Goal: Task Accomplishment & Management: Manage account settings

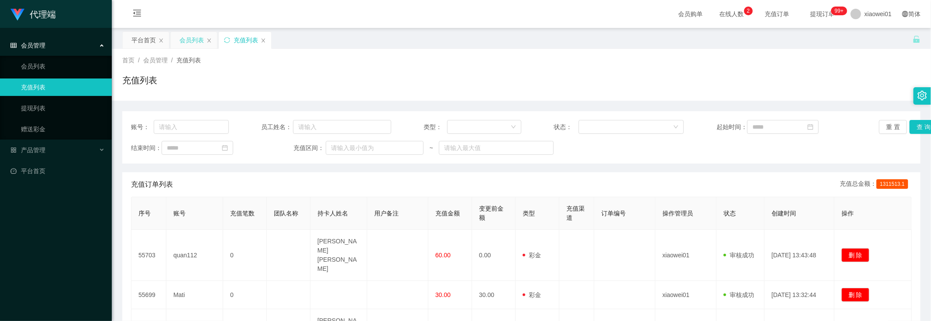
click at [193, 43] on div "会员列表" at bounding box center [191, 40] width 24 height 17
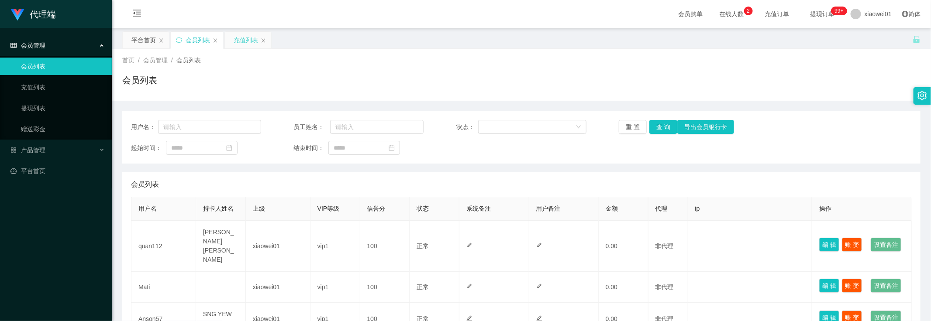
click at [233, 35] on div "充值列表" at bounding box center [248, 40] width 46 height 17
click at [56, 88] on link "充值列表" at bounding box center [63, 87] width 84 height 17
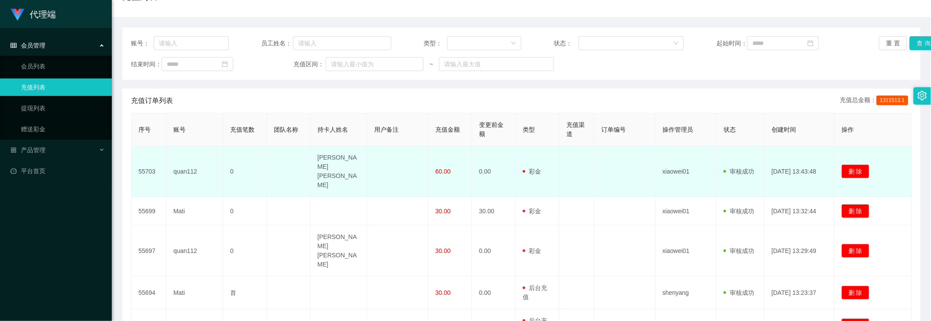
scroll to position [109, 0]
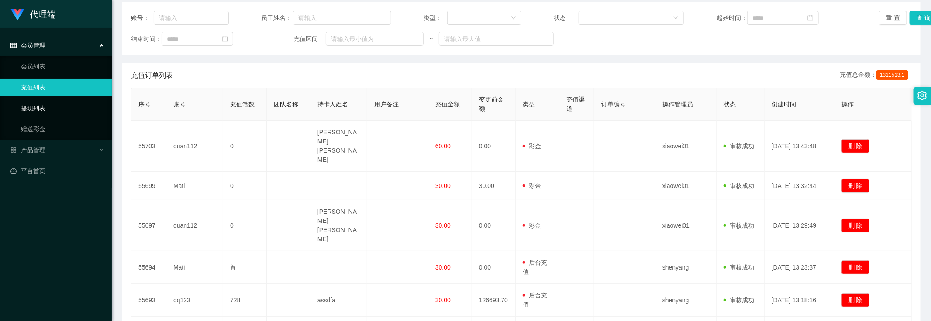
click at [42, 107] on link "提现列表" at bounding box center [63, 108] width 84 height 17
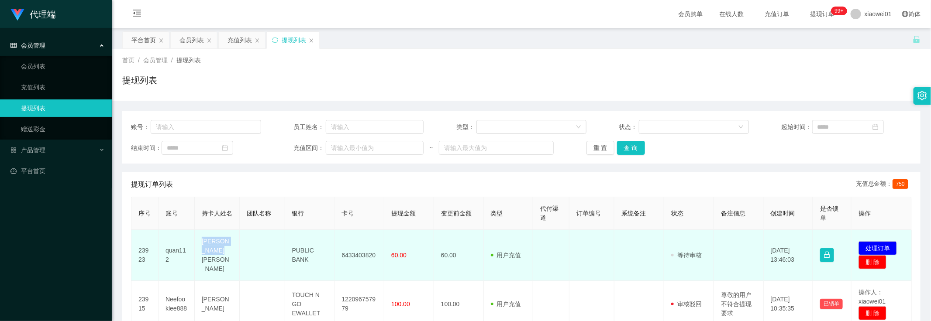
drag, startPoint x: 199, startPoint y: 245, endPoint x: 215, endPoint y: 255, distance: 19.0
click at [215, 255] on td "[PERSON_NAME] [PERSON_NAME]" at bounding box center [217, 255] width 45 height 51
drag, startPoint x: 164, startPoint y: 247, endPoint x: 177, endPoint y: 252, distance: 14.0
click at [177, 252] on td "quan112" at bounding box center [177, 255] width 36 height 51
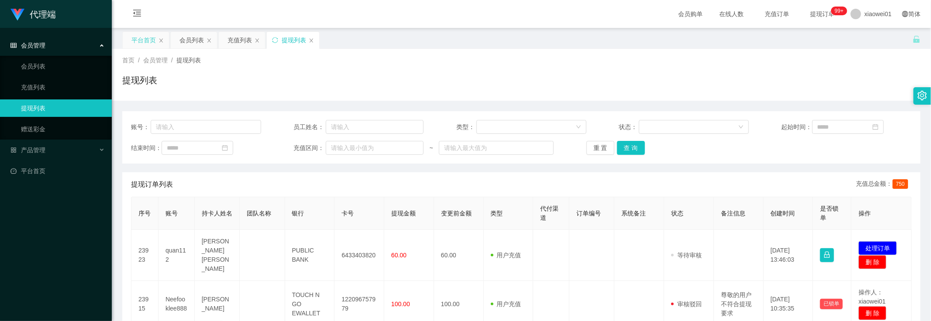
click at [145, 42] on div "平台首页" at bounding box center [143, 40] width 24 height 17
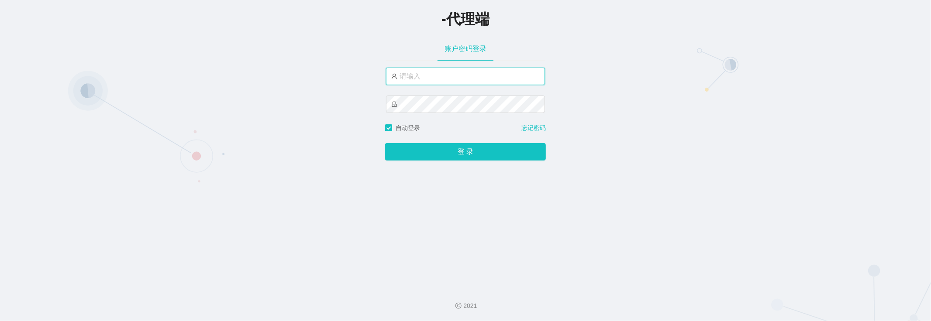
type input "xiaowei01"
click at [431, 79] on input "xiaowei01" at bounding box center [465, 76] width 159 height 17
click at [448, 77] on input "xiaowei01" at bounding box center [465, 76] width 159 height 17
drag, startPoint x: 433, startPoint y: 81, endPoint x: 362, endPoint y: 77, distance: 70.4
click at [362, 77] on div "-代理端 账户密码登录 xiaowei01 自动登录 忘记密码 登 录" at bounding box center [465, 140] width 931 height 281
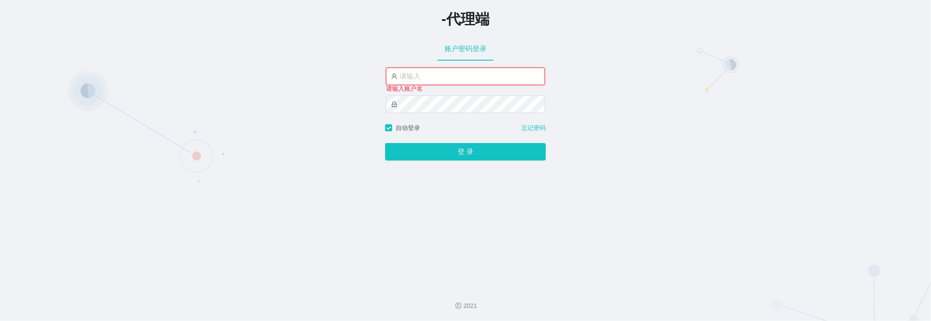
paste input "azhong01"
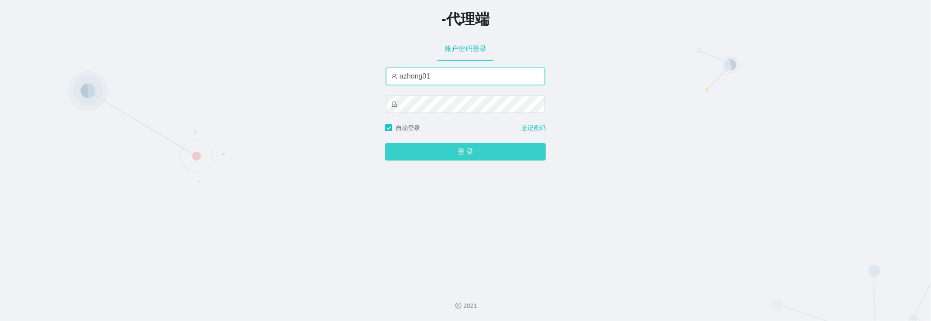
type input "azhong01"
click at [438, 149] on button "登 录" at bounding box center [465, 151] width 161 height 17
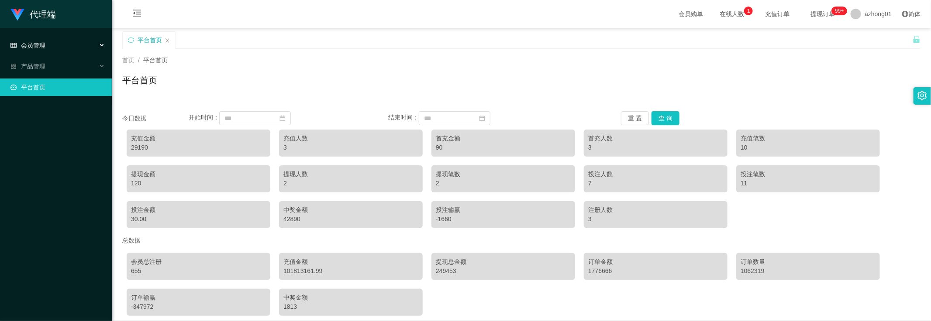
click at [49, 47] on div "会员管理" at bounding box center [56, 45] width 112 height 17
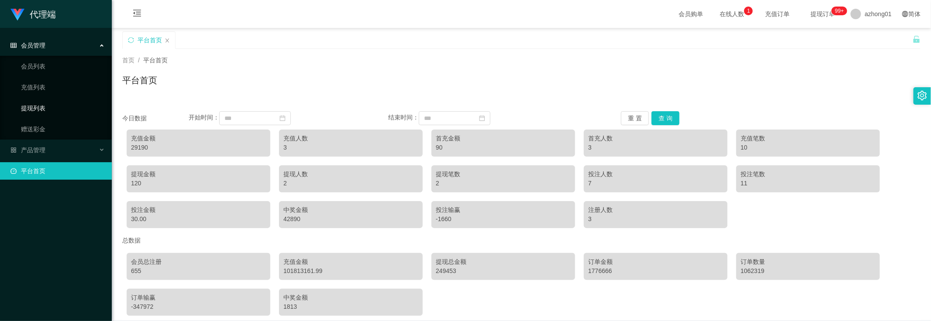
click at [47, 106] on link "提现列表" at bounding box center [63, 108] width 84 height 17
